Goal: Information Seeking & Learning: Compare options

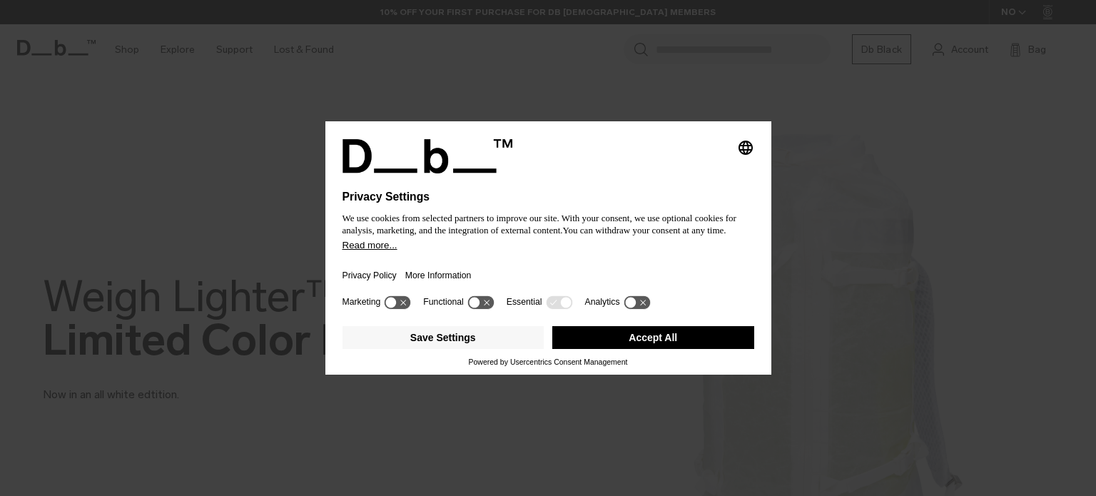
click at [617, 332] on button "Accept All" at bounding box center [653, 337] width 202 height 23
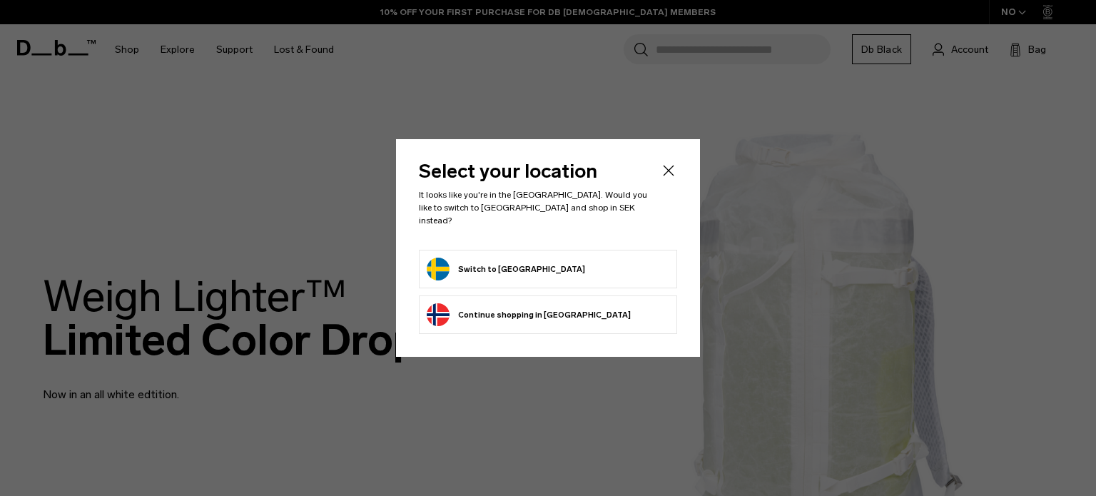
click at [500, 263] on button "Switch to Sweden" at bounding box center [506, 269] width 158 height 23
click at [500, 267] on button "Switch to Sweden" at bounding box center [506, 269] width 158 height 23
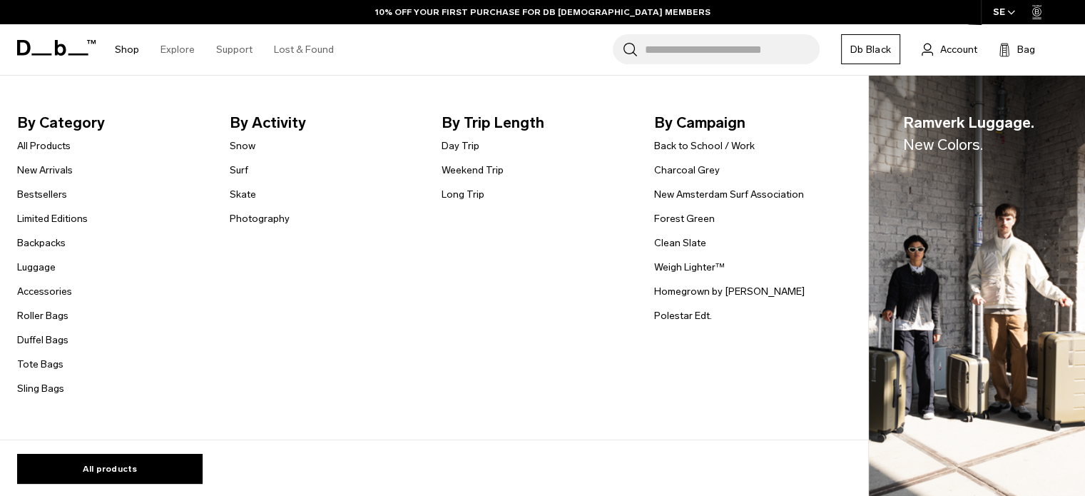
click at [120, 46] on link "Shop" at bounding box center [127, 49] width 24 height 51
drag, startPoint x: 140, startPoint y: 105, endPoint x: 140, endPoint y: 114, distance: 9.3
click at [140, 114] on nav "By Category All Products New Arrivals Bestsellers Limited Editions Backpacks Lu…" at bounding box center [430, 258] width 861 height 365
drag, startPoint x: 140, startPoint y: 114, endPoint x: 115, endPoint y: 116, distance: 25.1
click at [126, 116] on span "By Category" at bounding box center [112, 122] width 190 height 23
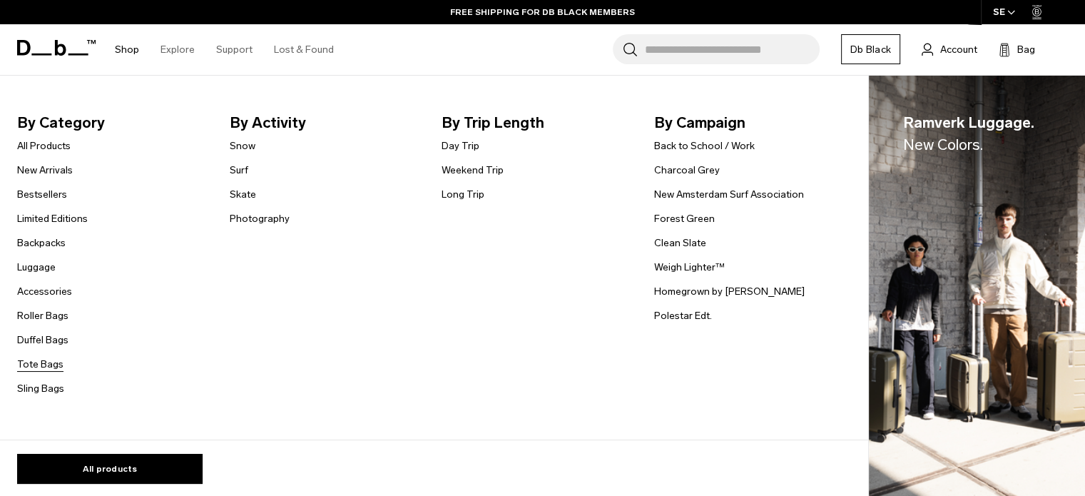
click at [33, 365] on link "Tote Bags" at bounding box center [40, 364] width 46 height 15
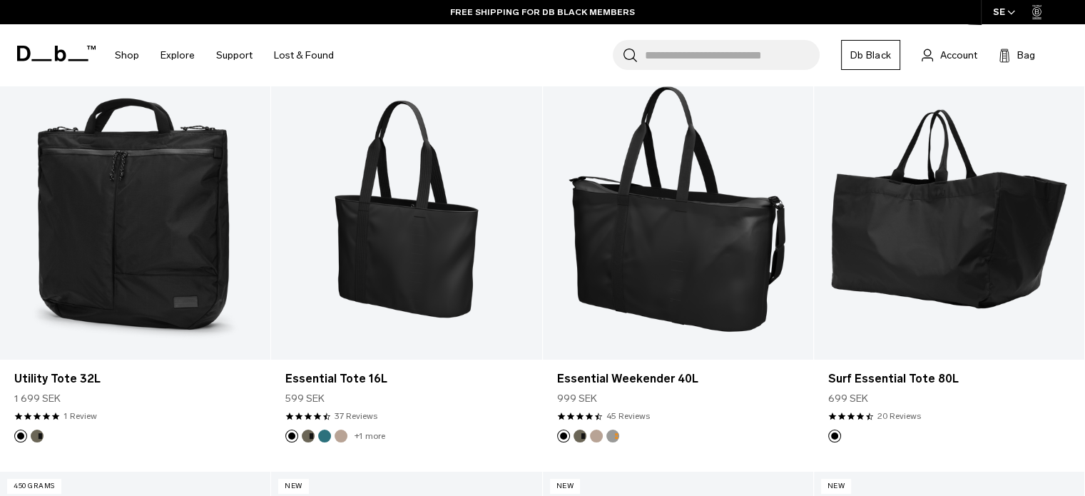
scroll to position [285, 0]
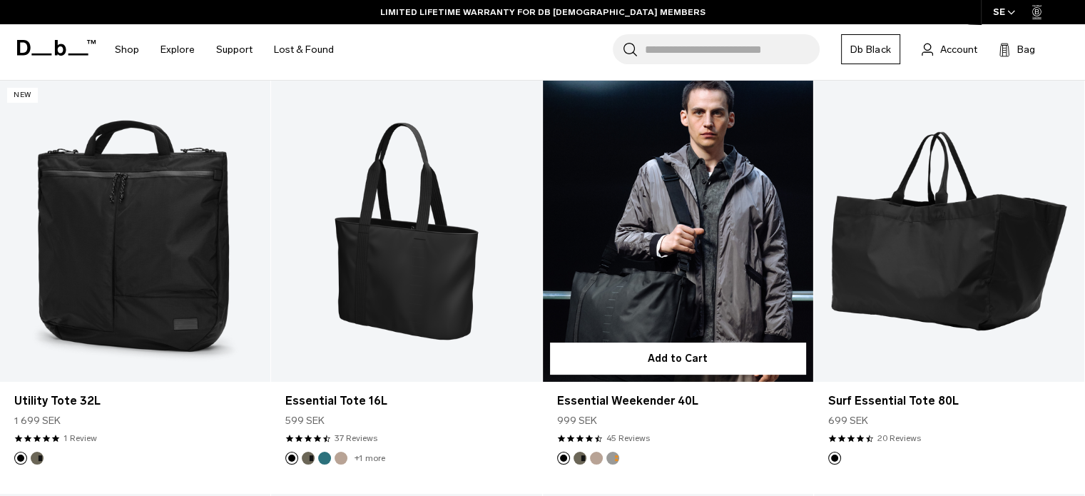
click at [674, 262] on link "Essential Weekender 40L" at bounding box center [678, 231] width 270 height 300
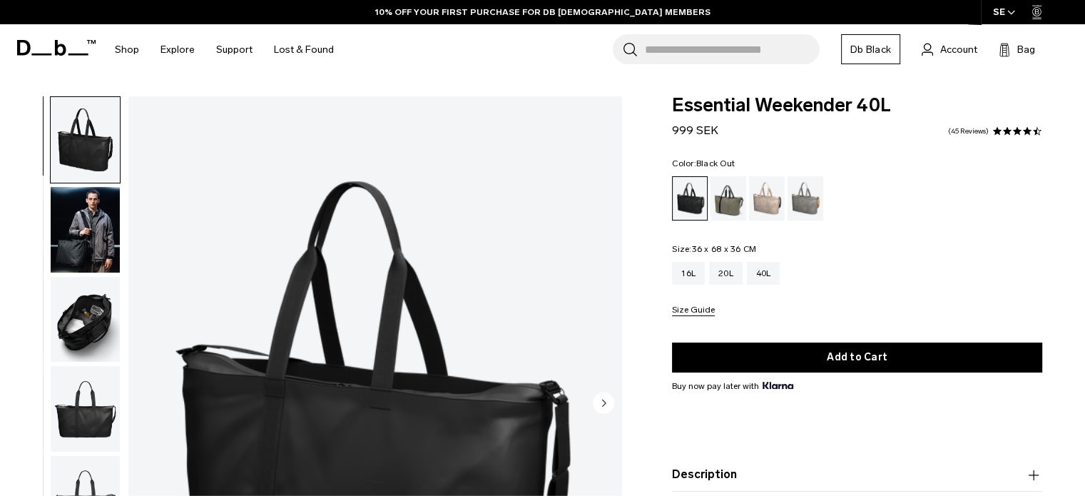
click at [68, 239] on img "button" at bounding box center [85, 230] width 69 height 86
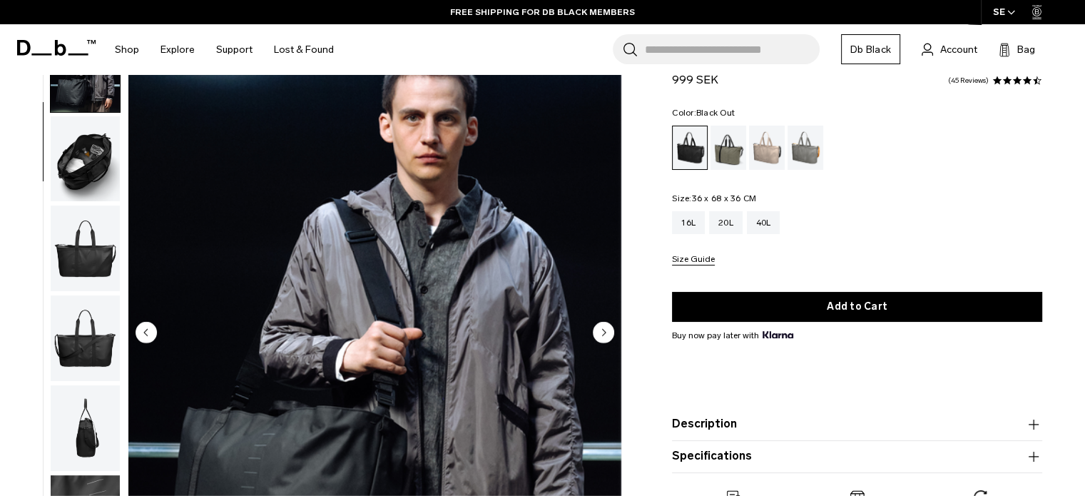
scroll to position [71, 0]
click at [719, 149] on div "Forest Green" at bounding box center [729, 148] width 36 height 44
click at [814, 149] on div "Sand Grey" at bounding box center [806, 148] width 36 height 44
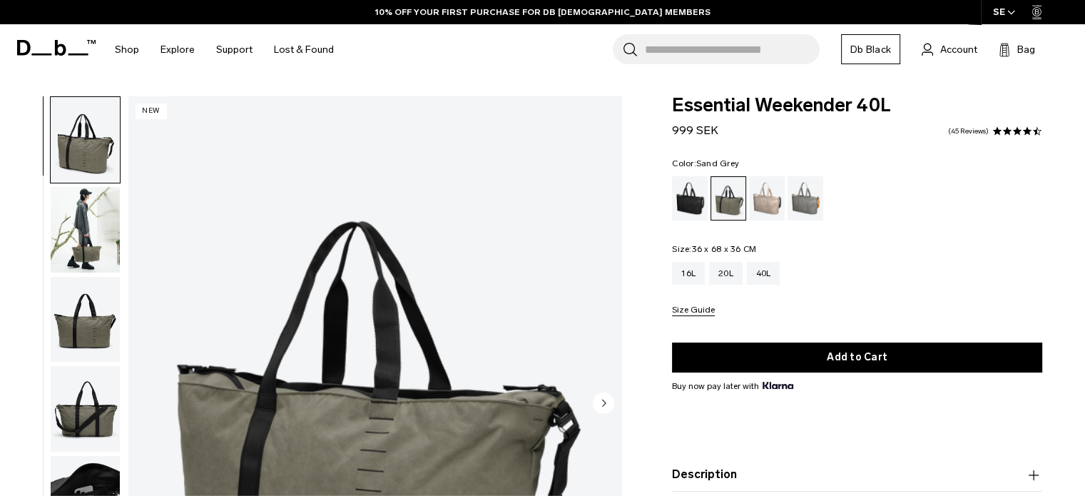
click at [798, 196] on div "Sand Grey" at bounding box center [806, 198] width 36 height 44
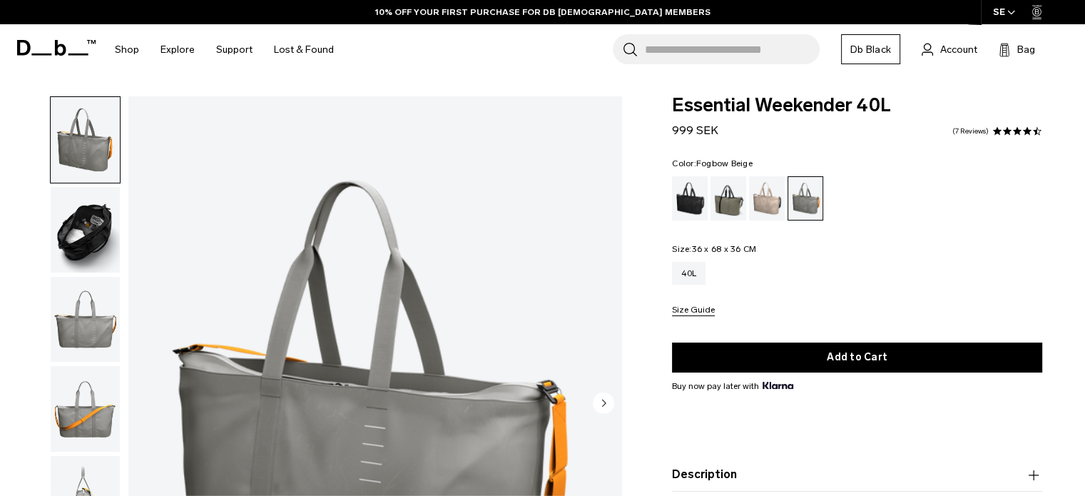
click at [763, 202] on div "Fogbow Beige" at bounding box center [767, 198] width 36 height 44
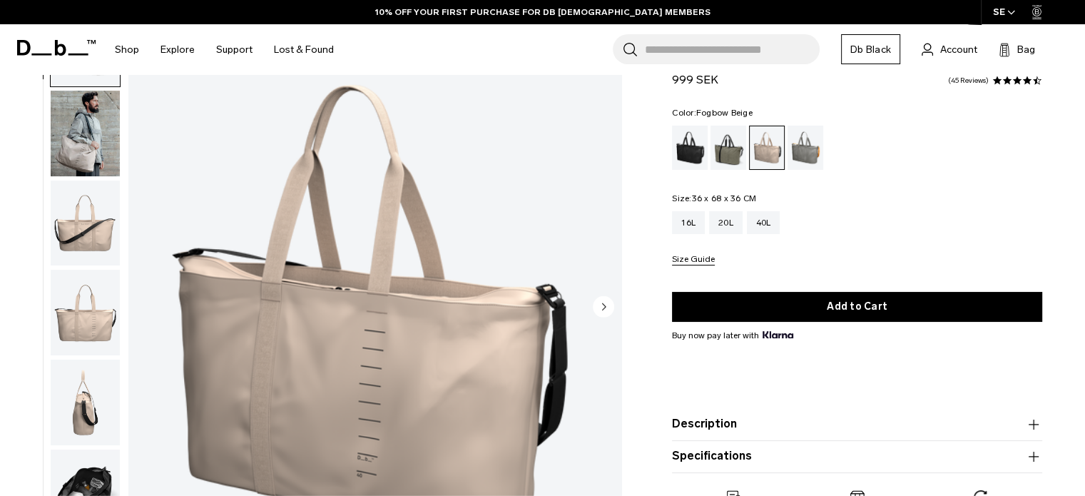
scroll to position [143, 0]
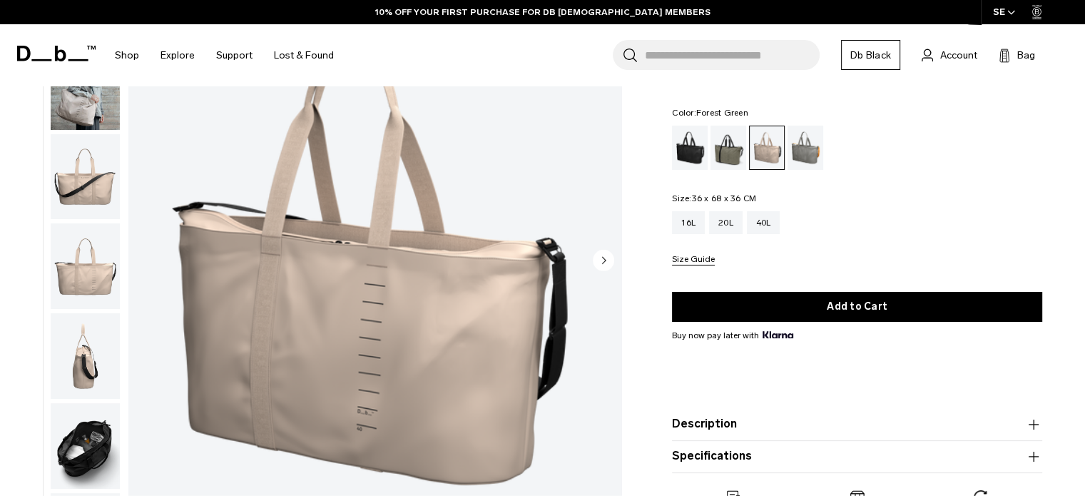
click at [728, 156] on div "Forest Green" at bounding box center [729, 148] width 36 height 44
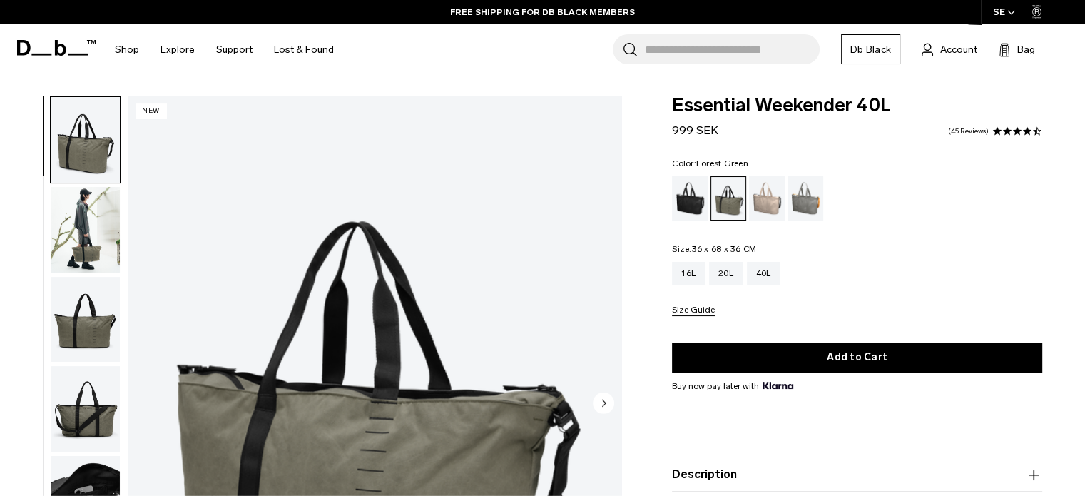
click at [93, 253] on img "button" at bounding box center [85, 230] width 69 height 86
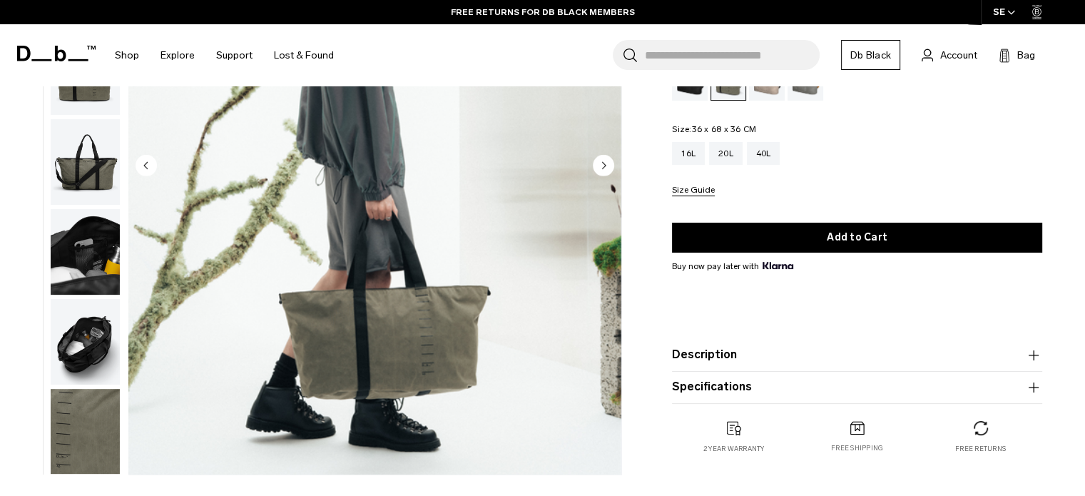
scroll to position [285, 0]
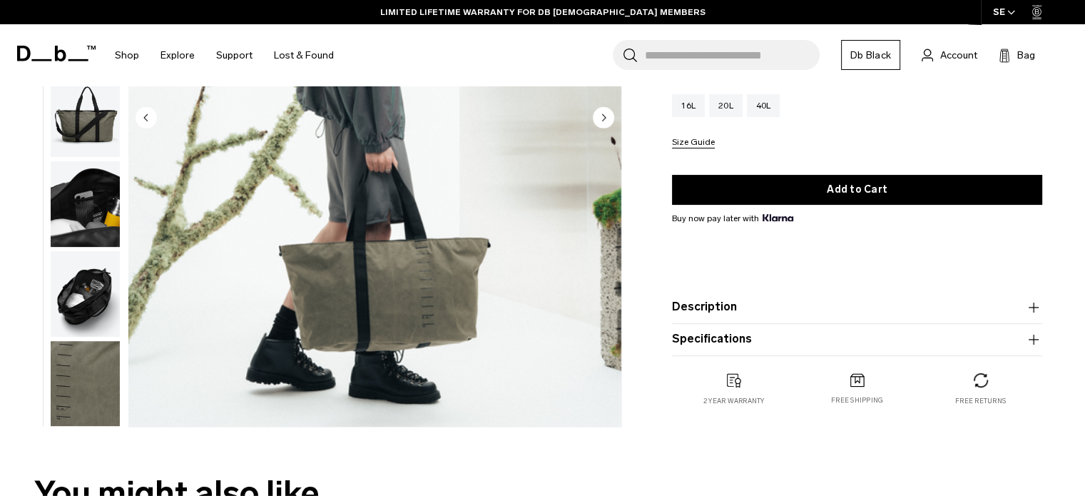
click at [86, 296] on img "button" at bounding box center [85, 294] width 69 height 86
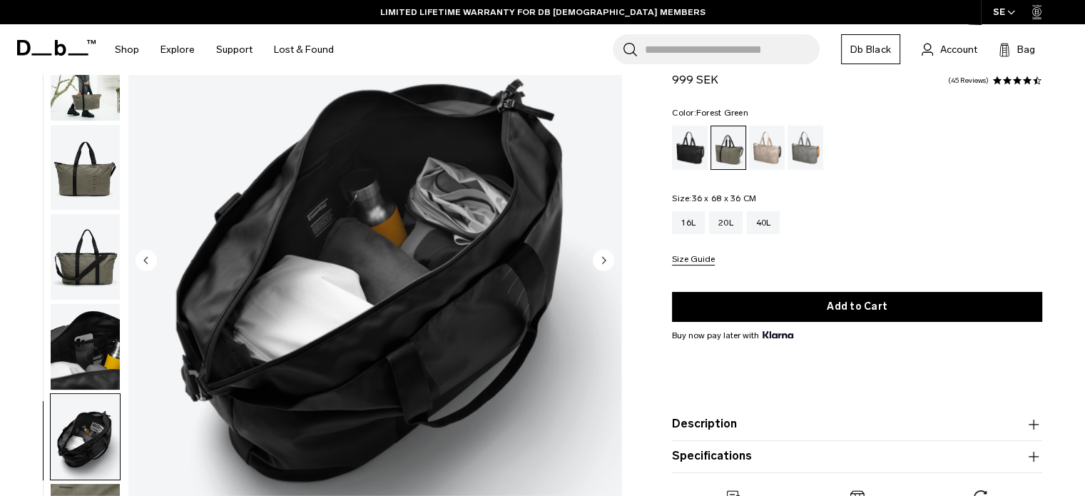
scroll to position [143, 0]
